Goal: Task Accomplishment & Management: Complete application form

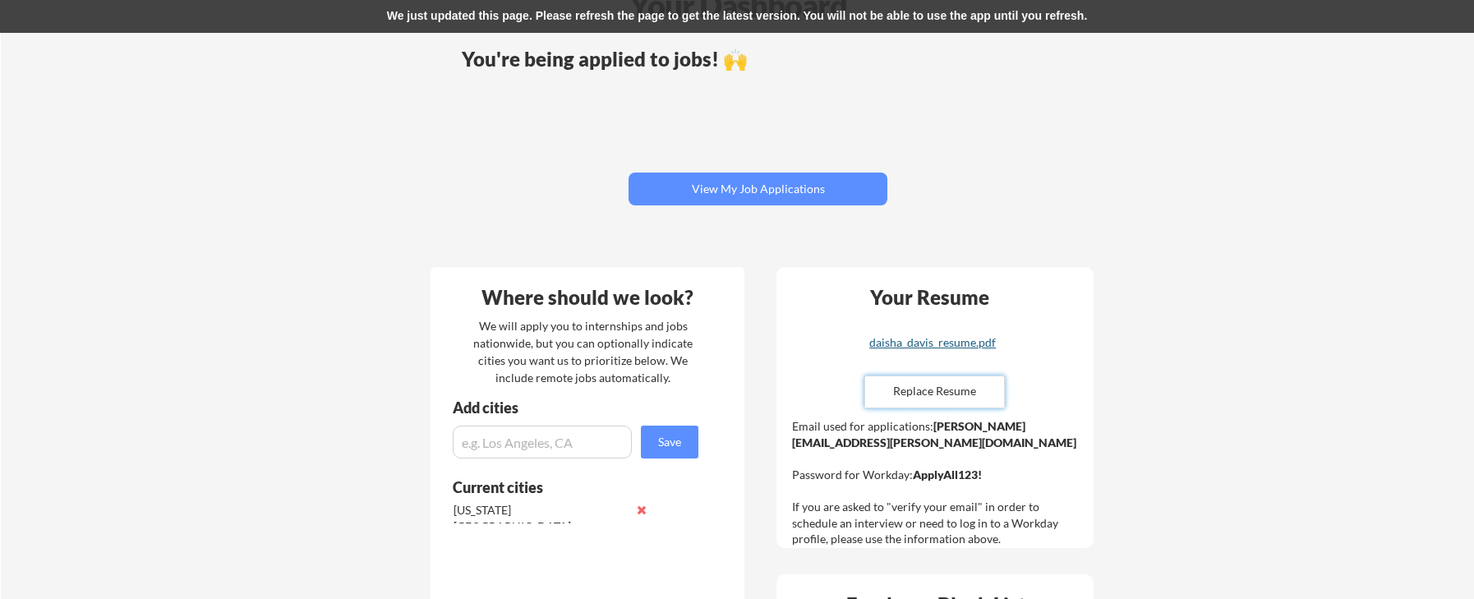
scroll to position [103, 0]
click at [924, 393] on input "file" at bounding box center [934, 390] width 139 height 31
type input "C:\fakepath\daisha_davis_resume.pdf"
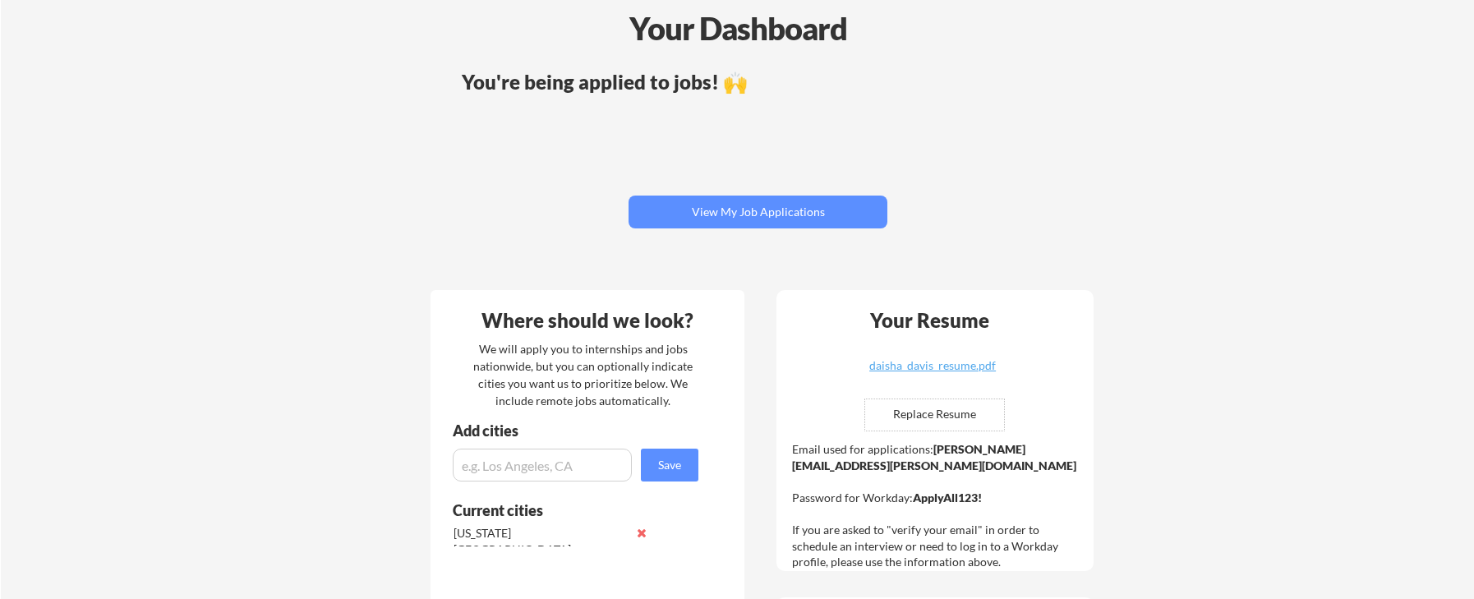
scroll to position [71, 0]
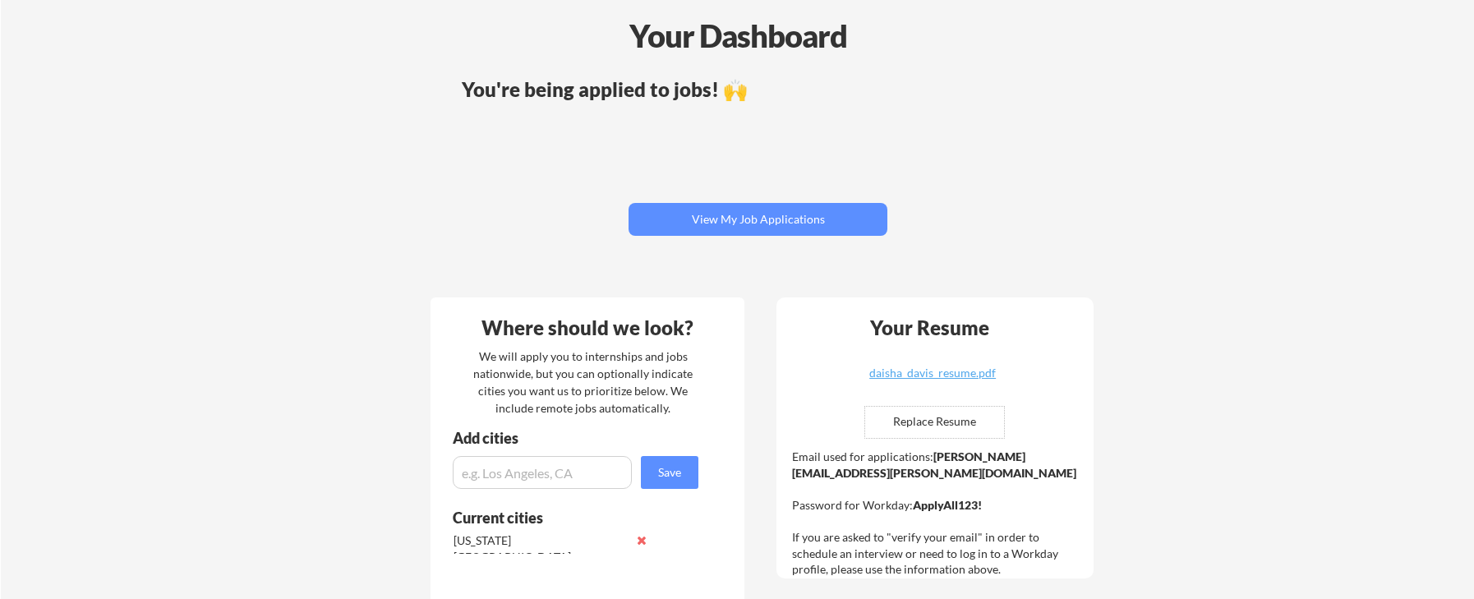
click at [936, 420] on input "file" at bounding box center [934, 422] width 139 height 31
type input "C:\fakepath\daisha_davis_resume.pdf"
